Goal: Information Seeking & Learning: Learn about a topic

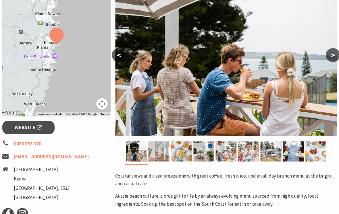
scroll to position [118, 0]
click at [159, 154] on img at bounding box center [158, 152] width 21 height 20
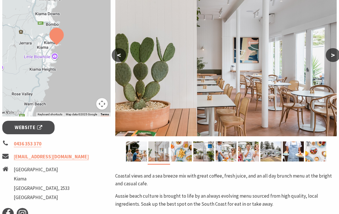
click at [180, 155] on img at bounding box center [181, 152] width 21 height 20
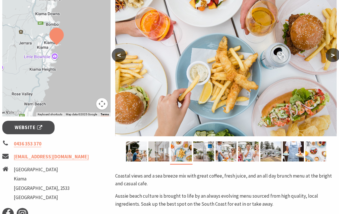
click at [204, 153] on img at bounding box center [203, 152] width 21 height 20
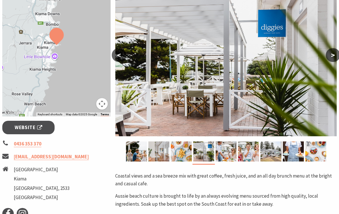
click at [223, 152] on img at bounding box center [226, 152] width 21 height 20
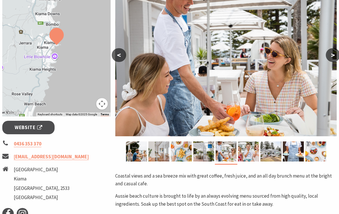
click at [248, 153] on img at bounding box center [248, 152] width 21 height 20
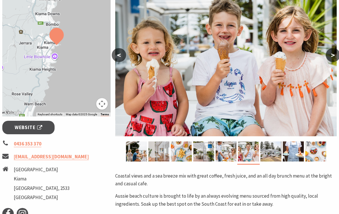
click at [274, 150] on img at bounding box center [270, 152] width 21 height 20
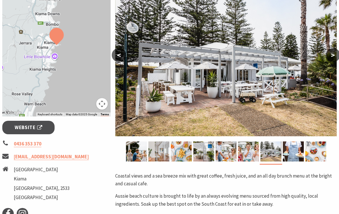
click at [291, 155] on img at bounding box center [293, 152] width 21 height 20
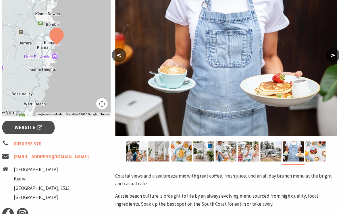
click at [312, 151] on img at bounding box center [315, 152] width 21 height 20
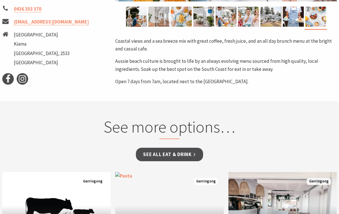
scroll to position [253, 0]
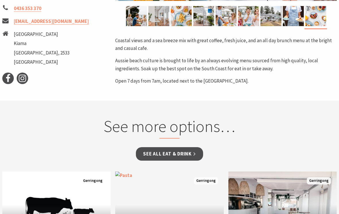
click at [185, 157] on link "See all Eat & Drink" at bounding box center [169, 155] width 67 height 14
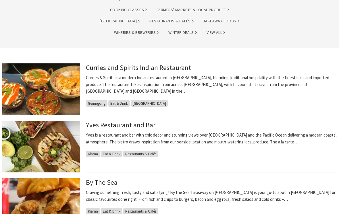
scroll to position [85, 0]
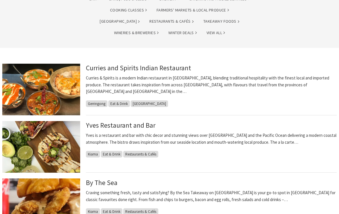
click at [121, 123] on link "Yves Restaurant and Bar" at bounding box center [121, 125] width 70 height 8
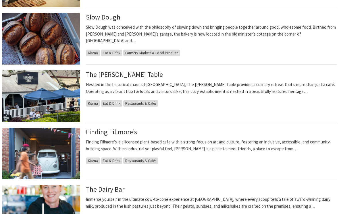
scroll to position [366, 0]
click at [101, 77] on link "The Farmer’s Table" at bounding box center [124, 74] width 77 height 8
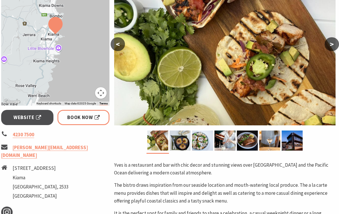
scroll to position [128, 1]
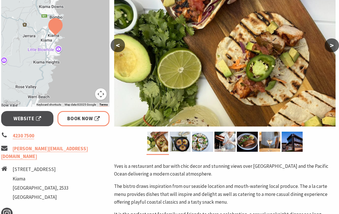
click at [331, 48] on button ">" at bounding box center [332, 46] width 14 height 14
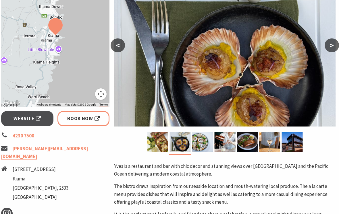
click at [332, 48] on button ">" at bounding box center [332, 46] width 14 height 14
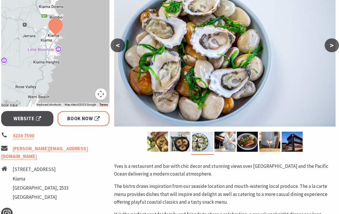
click at [330, 47] on button ">" at bounding box center [332, 46] width 14 height 14
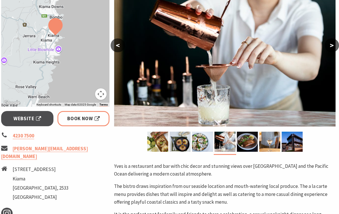
click at [330, 46] on button ">" at bounding box center [332, 46] width 14 height 14
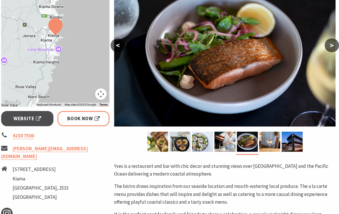
click at [330, 46] on button ">" at bounding box center [332, 46] width 14 height 14
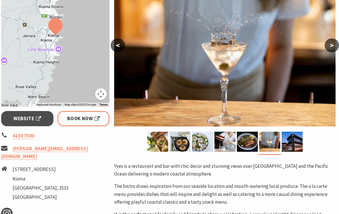
click at [330, 47] on button ">" at bounding box center [332, 46] width 14 height 14
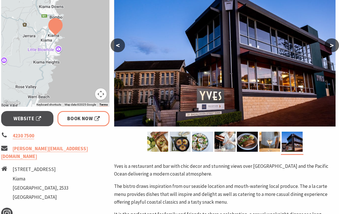
click at [331, 46] on button ">" at bounding box center [332, 46] width 14 height 14
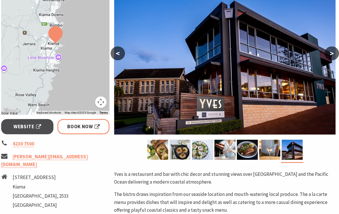
scroll to position [115, 1]
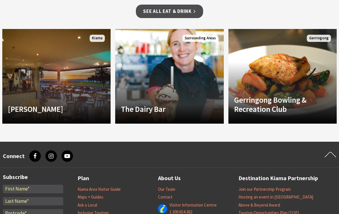
scroll to position [505, 0]
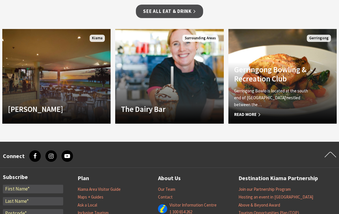
click at [247, 111] on span "Read More" at bounding box center [274, 114] width 81 height 7
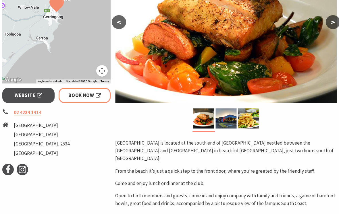
scroll to position [149, 0]
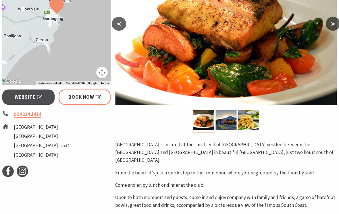
click at [226, 126] on img at bounding box center [226, 120] width 21 height 20
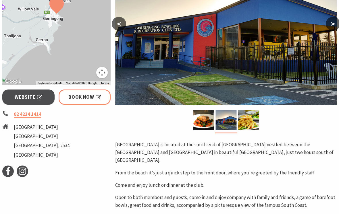
click at [248, 123] on img at bounding box center [248, 120] width 21 height 20
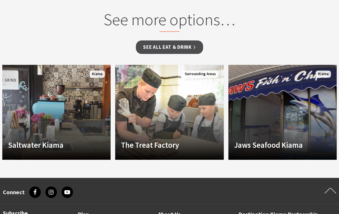
scroll to position [440, 0]
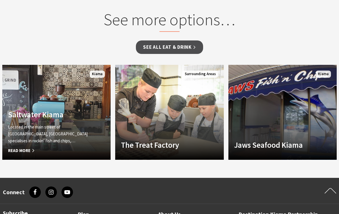
click at [40, 110] on h4 "Saltwater Kiama" at bounding box center [48, 114] width 81 height 9
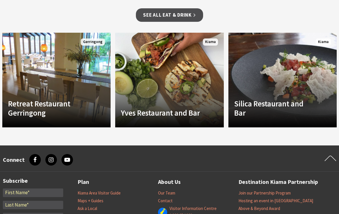
scroll to position [379, 0]
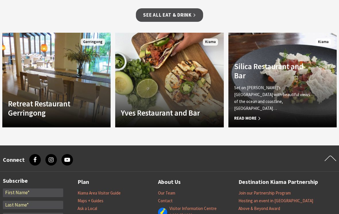
click at [302, 110] on p "Set on [PERSON_NAME]’s [GEOGRAPHIC_DATA] with beautiful views of the ocean and …" at bounding box center [274, 98] width 81 height 28
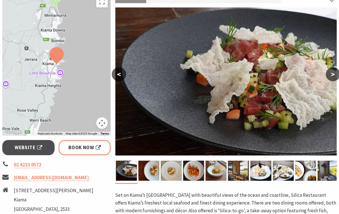
scroll to position [99, 0]
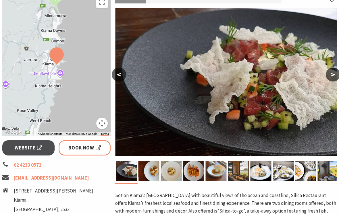
click at [328, 75] on button ">" at bounding box center [333, 75] width 14 height 14
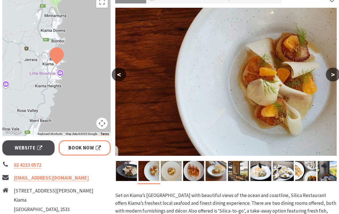
click at [331, 76] on button ">" at bounding box center [333, 75] width 14 height 14
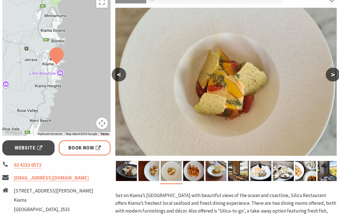
click at [330, 76] on button ">" at bounding box center [333, 75] width 14 height 14
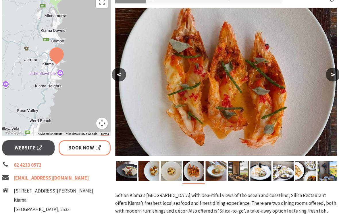
click at [330, 77] on button ">" at bounding box center [333, 75] width 14 height 14
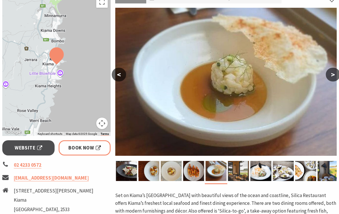
click at [330, 76] on button ">" at bounding box center [333, 75] width 14 height 14
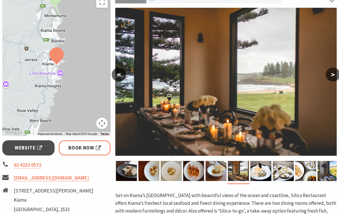
click at [331, 75] on button ">" at bounding box center [333, 75] width 14 height 14
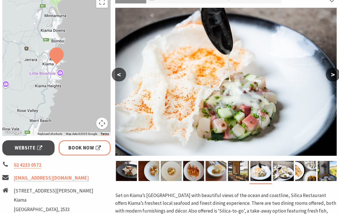
click at [331, 76] on button ">" at bounding box center [333, 75] width 14 height 14
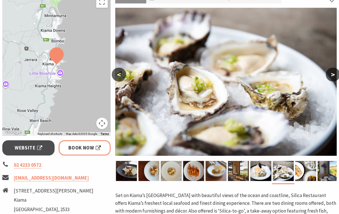
click at [332, 76] on button ">" at bounding box center [333, 75] width 14 height 14
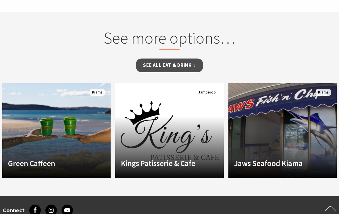
scroll to position [435, 0]
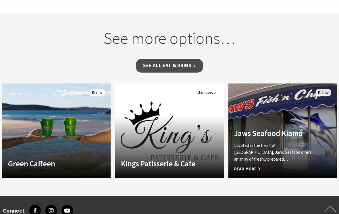
click at [293, 138] on h4 "Jaws Seafood Kiama" at bounding box center [274, 133] width 81 height 9
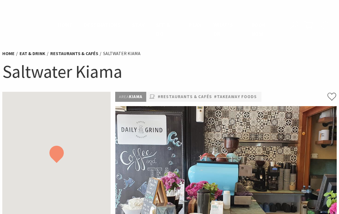
scroll to position [388, 0]
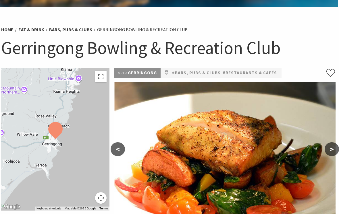
scroll to position [0, 1]
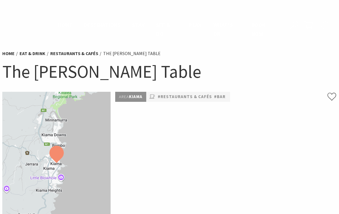
scroll to position [514, 0]
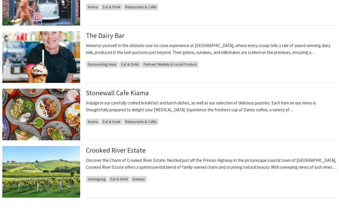
scroll to position [520, 0]
click at [99, 90] on link "Stonewall Cafe Kiama" at bounding box center [117, 93] width 63 height 8
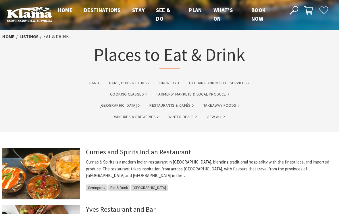
scroll to position [0, 0]
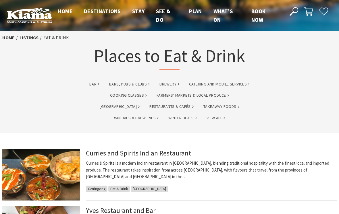
click at [149, 109] on link "Restaurants & Cafés" at bounding box center [171, 106] width 44 height 7
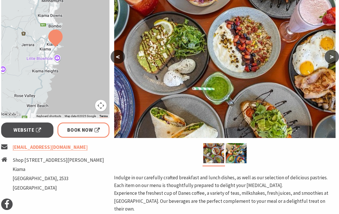
scroll to position [116, 1]
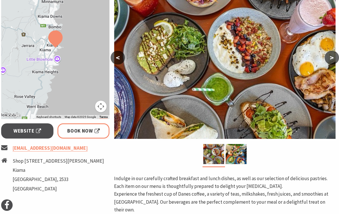
click at [238, 155] on img at bounding box center [236, 154] width 21 height 20
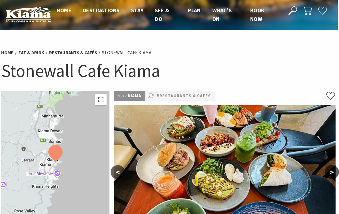
scroll to position [0, 1]
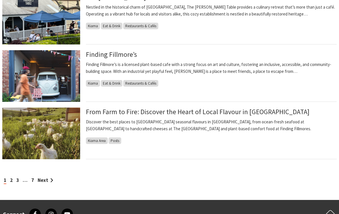
scroll to position [458, 0]
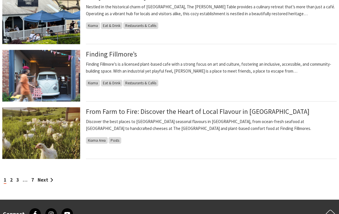
click at [29, 139] on img at bounding box center [41, 133] width 78 height 52
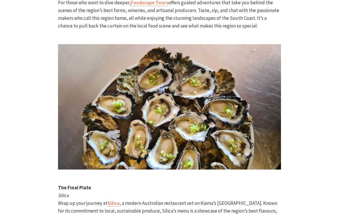
scroll to position [1432, 0]
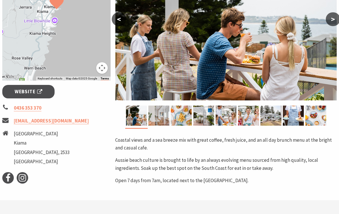
scroll to position [153, 0]
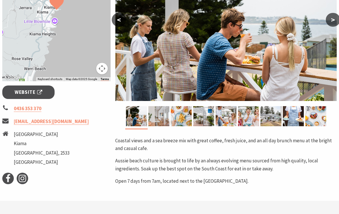
click at [271, 120] on img at bounding box center [270, 116] width 21 height 20
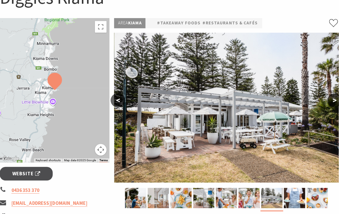
scroll to position [82, 0]
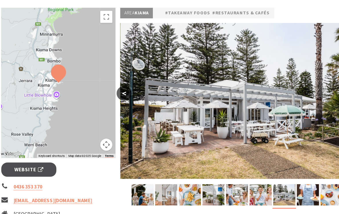
click at [26, 160] on span "Website" at bounding box center [29, 164] width 28 height 8
